Goal: Ask a question

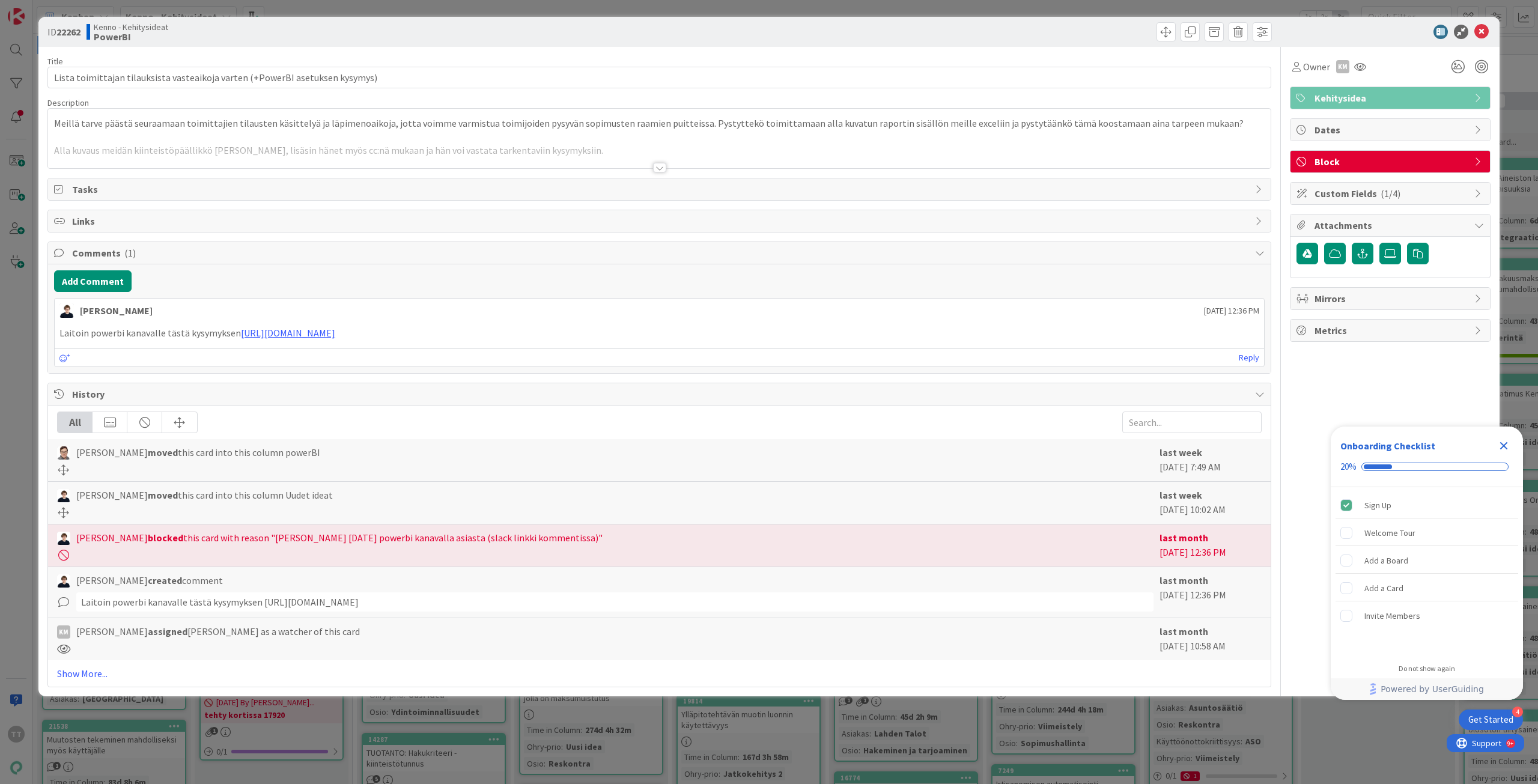
click at [660, 166] on div at bounding box center [660, 168] width 14 height 10
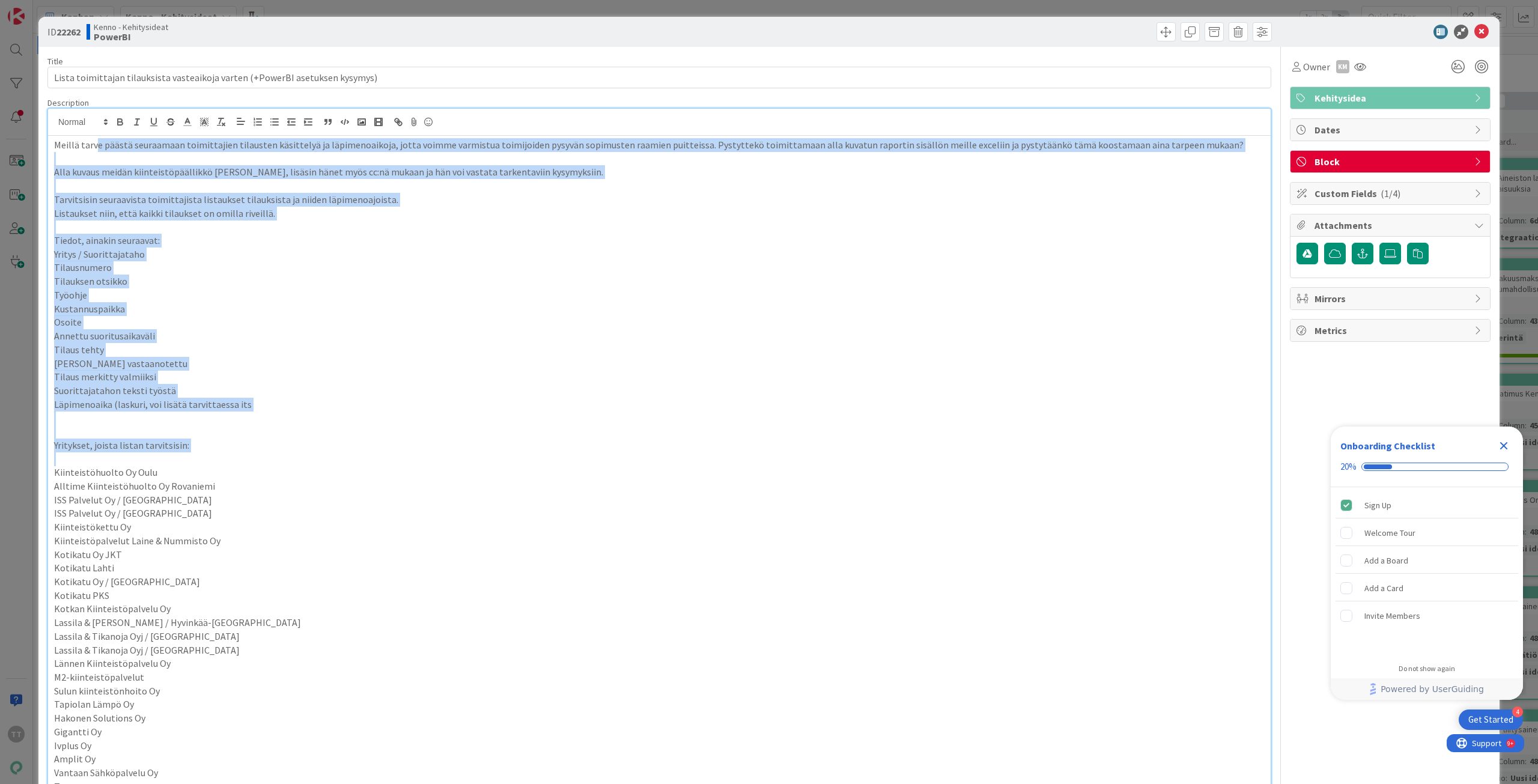
drag, startPoint x: 97, startPoint y: 157, endPoint x: 161, endPoint y: 468, distance: 317.5
click at [161, 468] on div "Meillä tarve päästä seuraamaan toimittajien tilausten käsittelyä ja läpimenoaik…" at bounding box center [660, 573] width 1223 height 874
click at [161, 468] on p "Kiinteistöhuolto Oy Oulu" at bounding box center [659, 473] width 1210 height 14
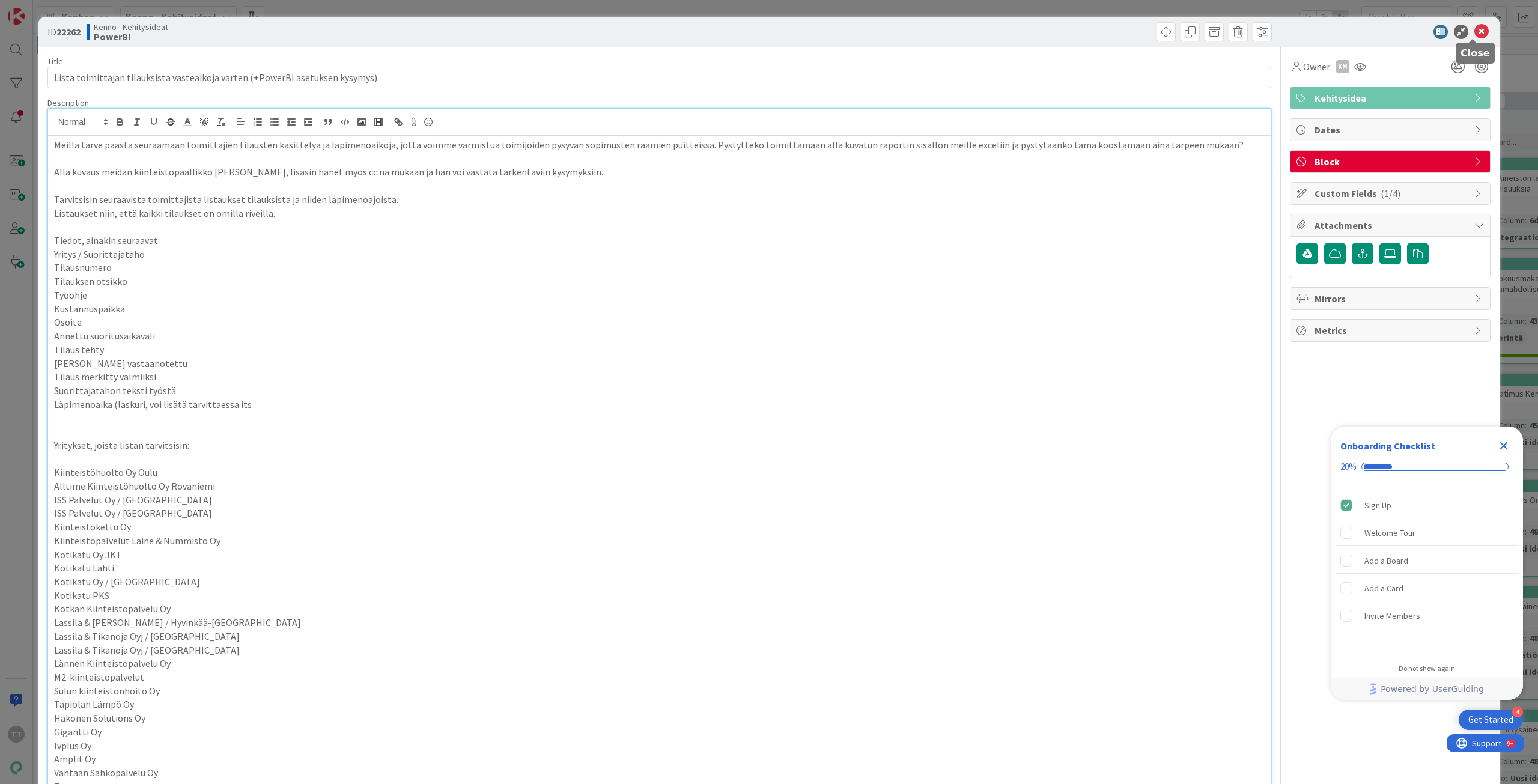
click at [1475, 29] on icon at bounding box center [1482, 31] width 15 height 15
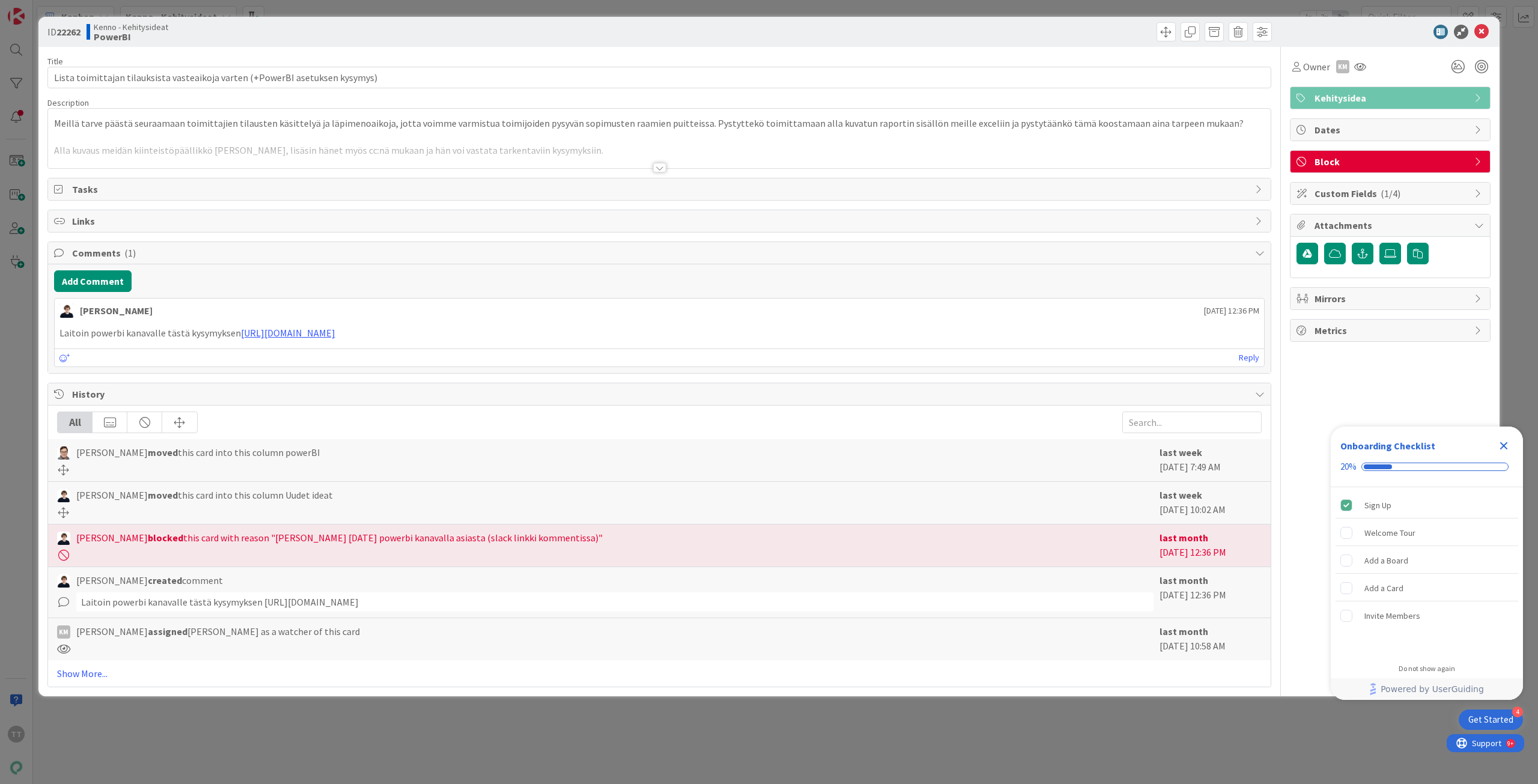
click at [656, 169] on div at bounding box center [660, 168] width 14 height 10
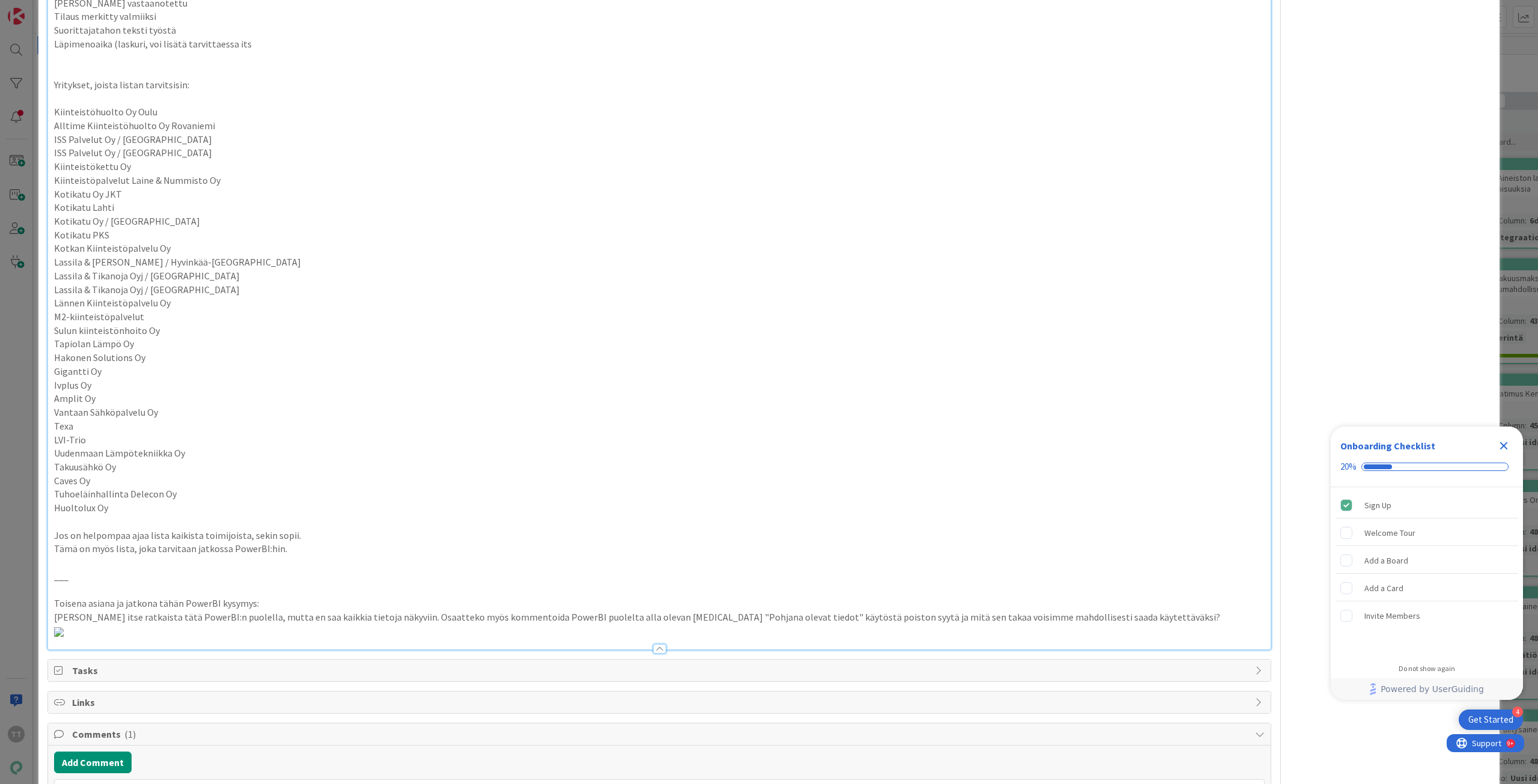
scroll to position [721, 0]
